Goal: Task Accomplishment & Management: Use online tool/utility

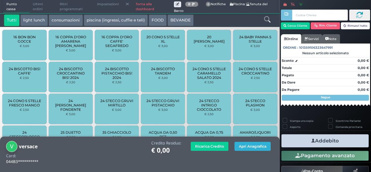
click at [251, 149] on button "Apri Anagrafica" at bounding box center [252, 146] width 36 height 9
click at [126, 153] on div "Credito Residuo: € 0,00 Ricarica Credito Apri Anagrafica" at bounding box center [165, 148] width 223 height 15
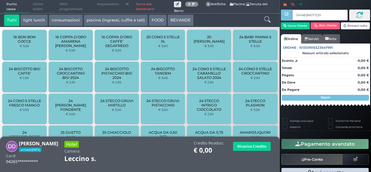
type input "0414828A7F1D91"
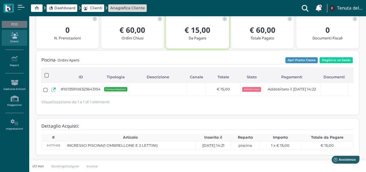
scroll to position [29, 0]
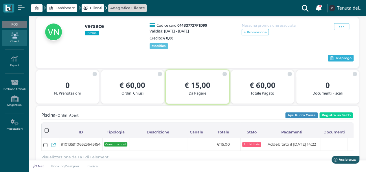
click at [337, 60] on span "Riepilogo" at bounding box center [343, 58] width 15 height 4
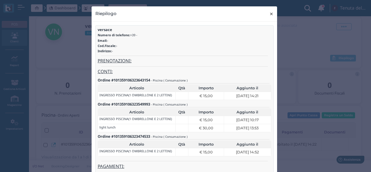
click at [269, 14] on span "×" at bounding box center [271, 14] width 4 height 8
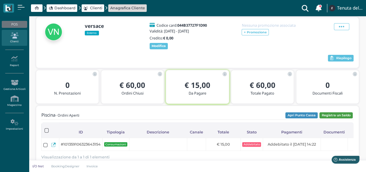
click at [344, 118] on button "Registra un Saldo" at bounding box center [336, 115] width 33 height 6
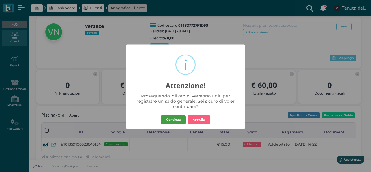
click at [164, 117] on button "Continua" at bounding box center [173, 119] width 25 height 9
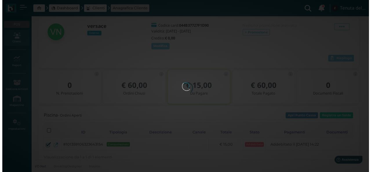
scroll to position [0, 0]
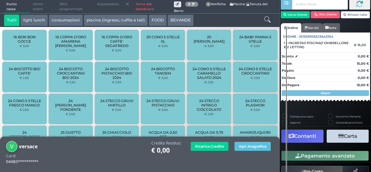
scroll to position [46, 0]
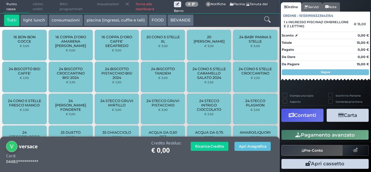
click at [338, 115] on icon "button" at bounding box center [341, 115] width 6 height 5
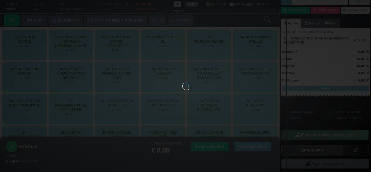
scroll to position [22, 0]
